Goal: Find specific page/section: Find specific page/section

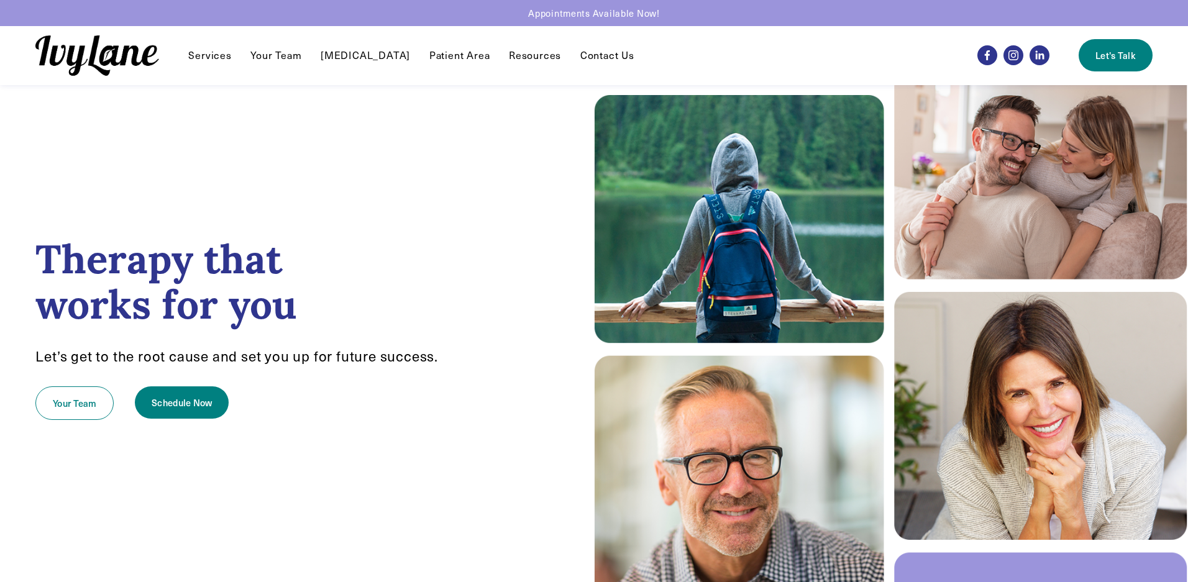
click at [262, 53] on link "Your Team" at bounding box center [275, 55] width 51 height 15
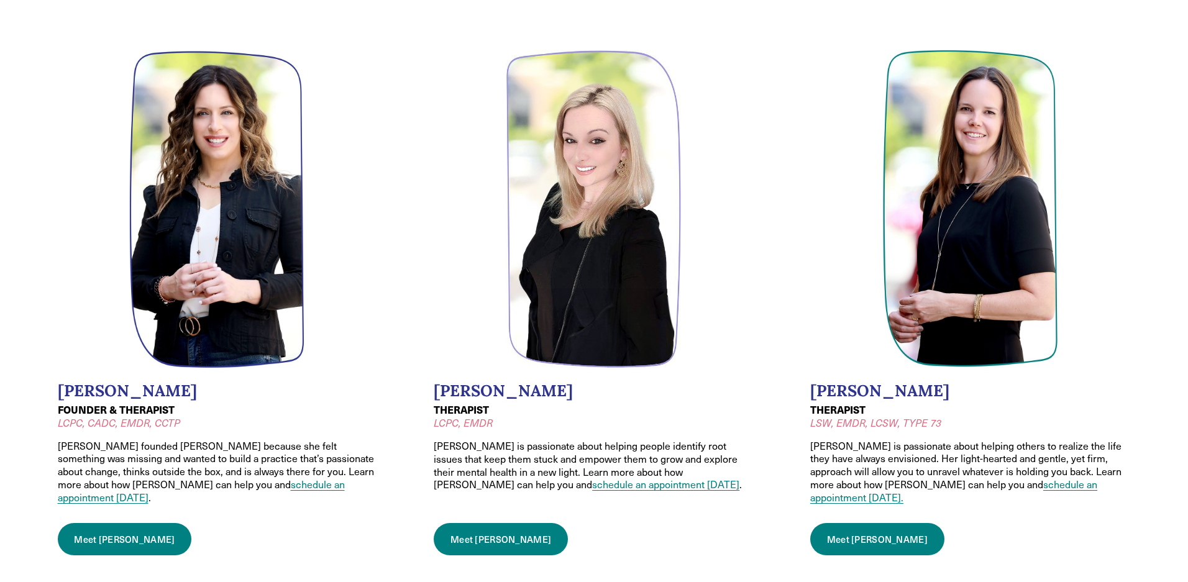
scroll to position [122, 0]
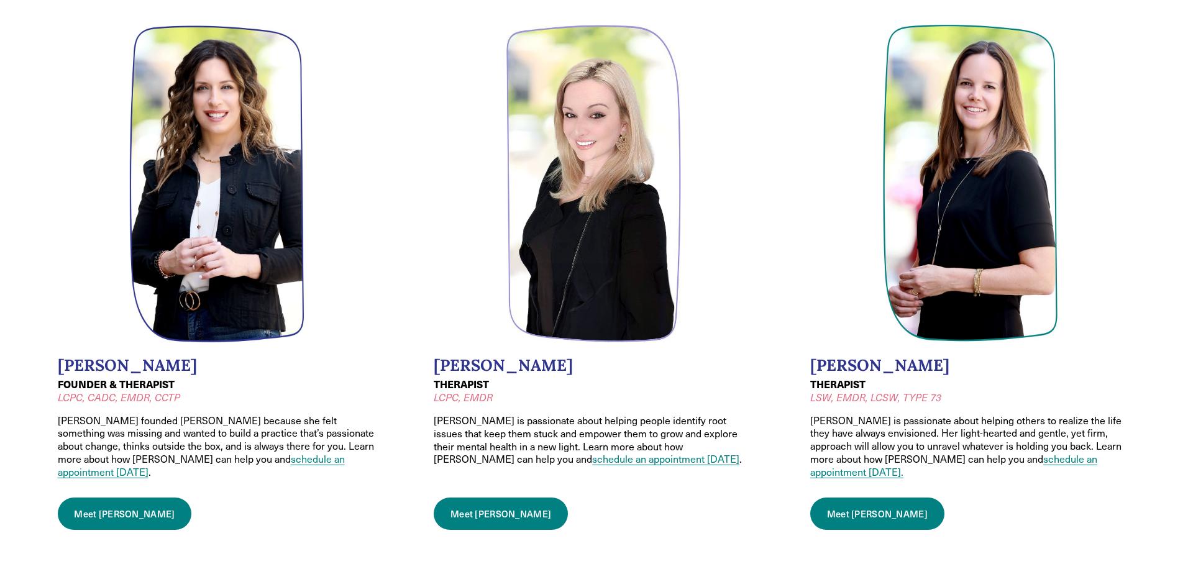
click at [850, 498] on link "Meet [PERSON_NAME]" at bounding box center [878, 514] width 134 height 32
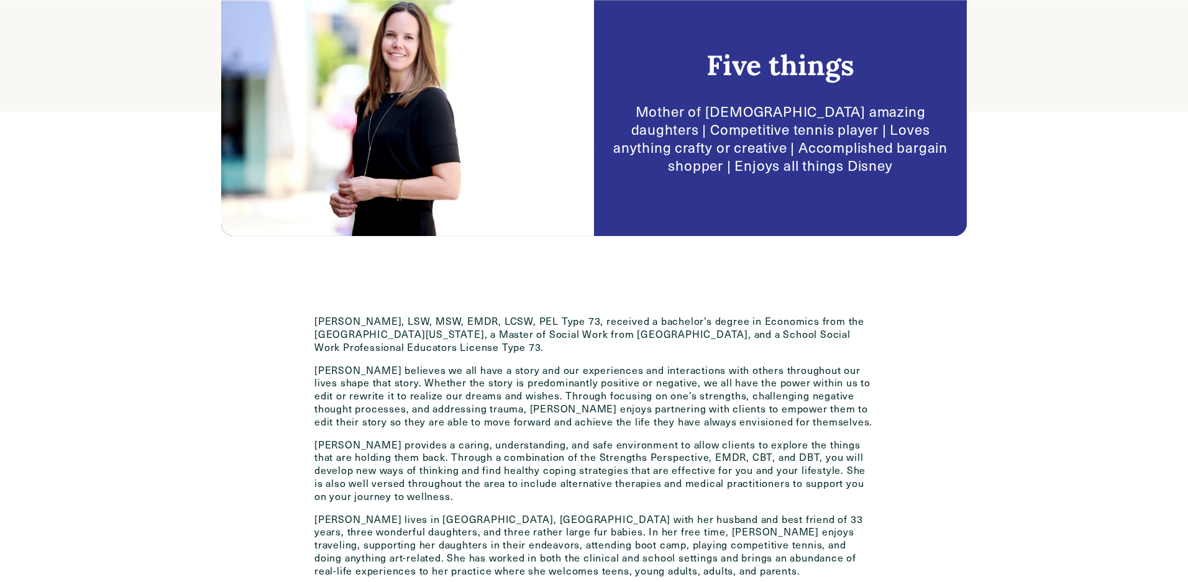
scroll to position [481, 0]
